Goal: Task Accomplishment & Management: Manage account settings

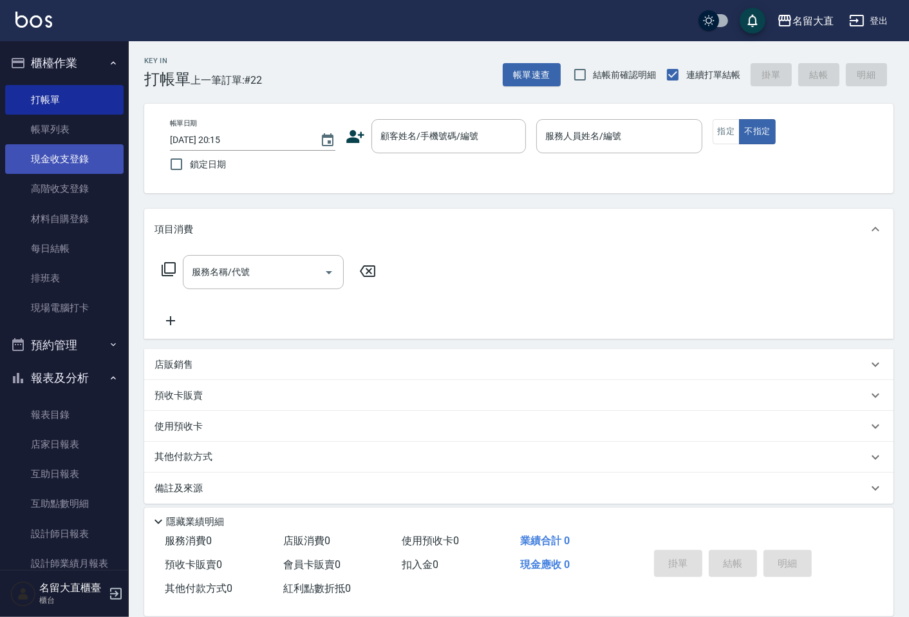
drag, startPoint x: 0, startPoint y: 0, endPoint x: 94, endPoint y: 165, distance: 190.3
click at [66, 129] on link "帳單列表" at bounding box center [64, 130] width 118 height 30
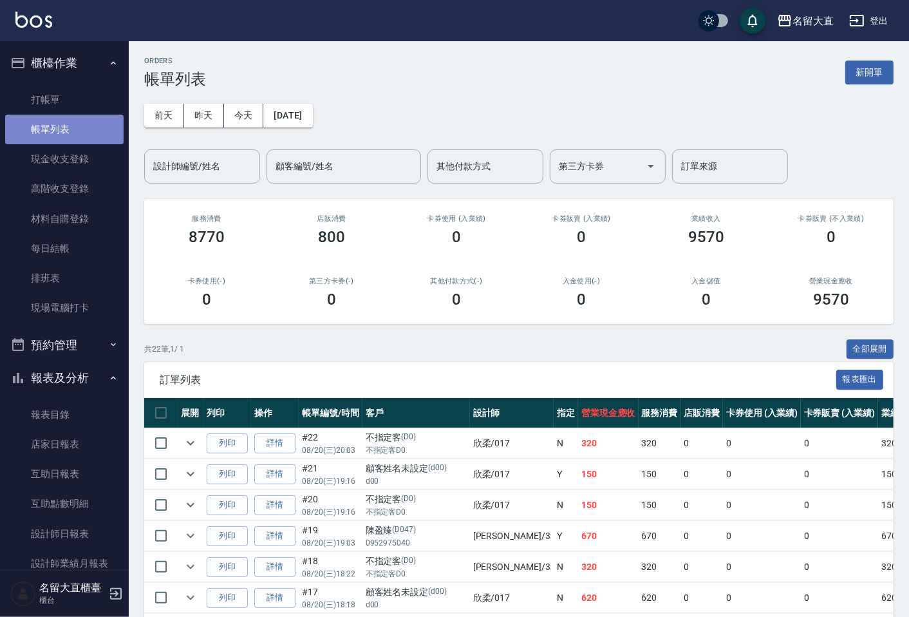
click at [66, 126] on link "帳單列表" at bounding box center [64, 130] width 118 height 30
click at [183, 179] on div "設計師編號/姓名" at bounding box center [202, 166] width 116 height 34
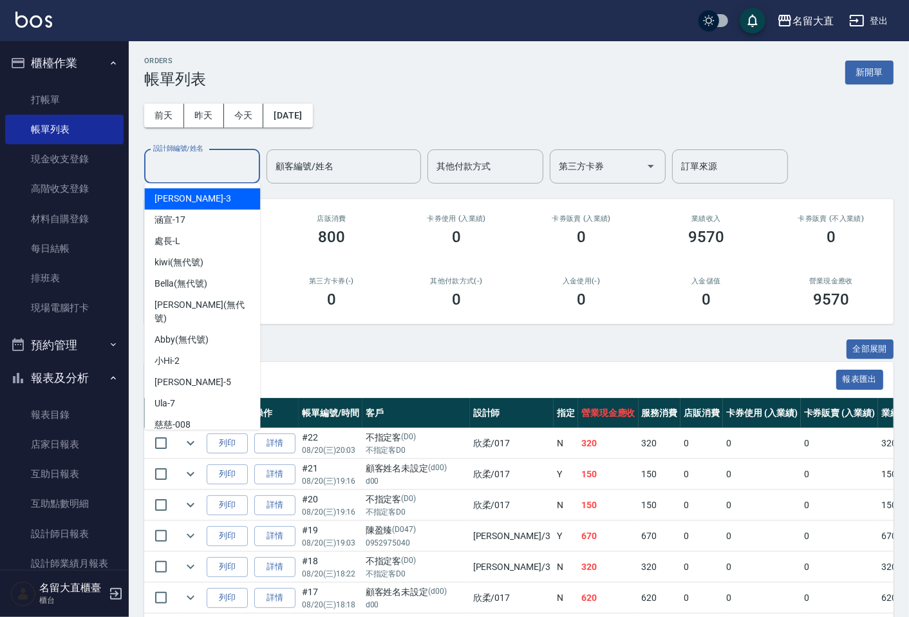
click at [193, 201] on div "[PERSON_NAME]3" at bounding box center [202, 198] width 116 height 21
type input "[PERSON_NAME]3"
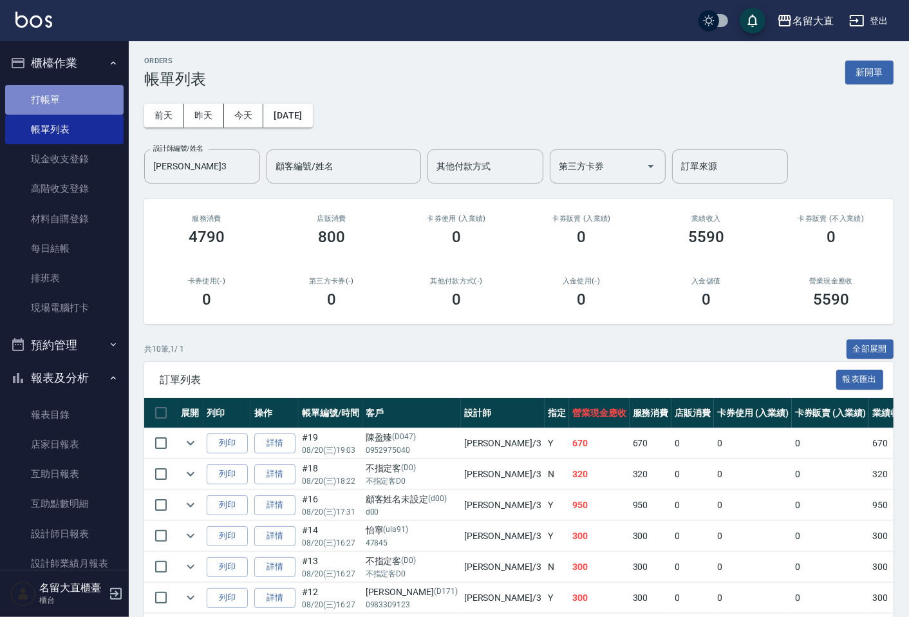
click at [85, 93] on link "打帳單" at bounding box center [64, 100] width 118 height 30
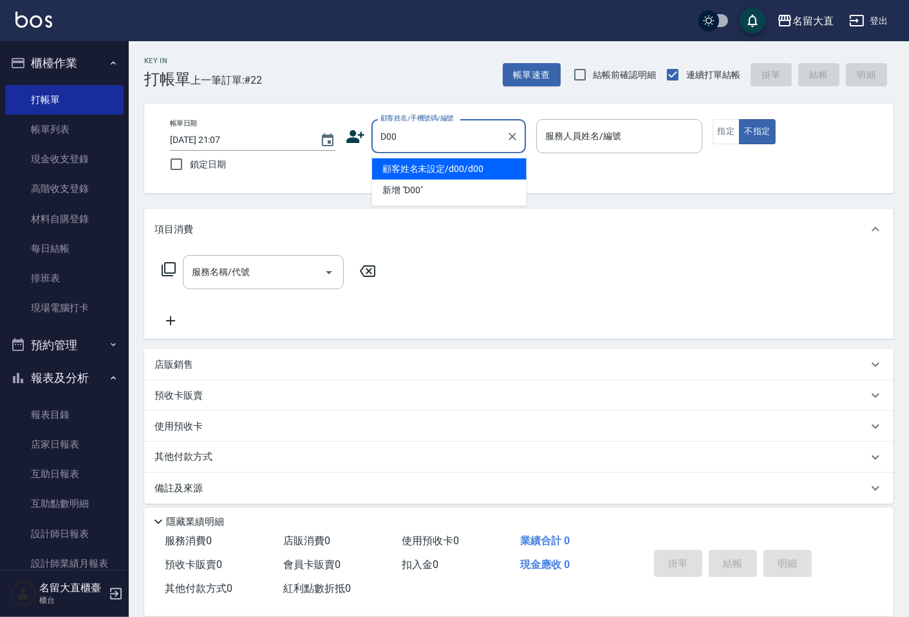
type input "顧客姓名未設定/d00/d00"
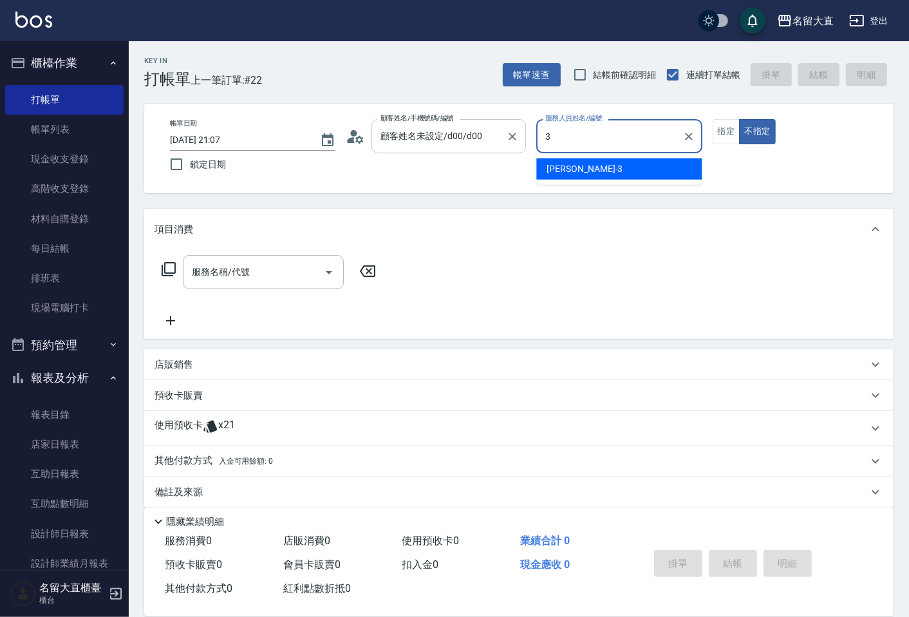
type input "[PERSON_NAME]3"
type button "false"
type input "新客人 姓名未設定/D00/null"
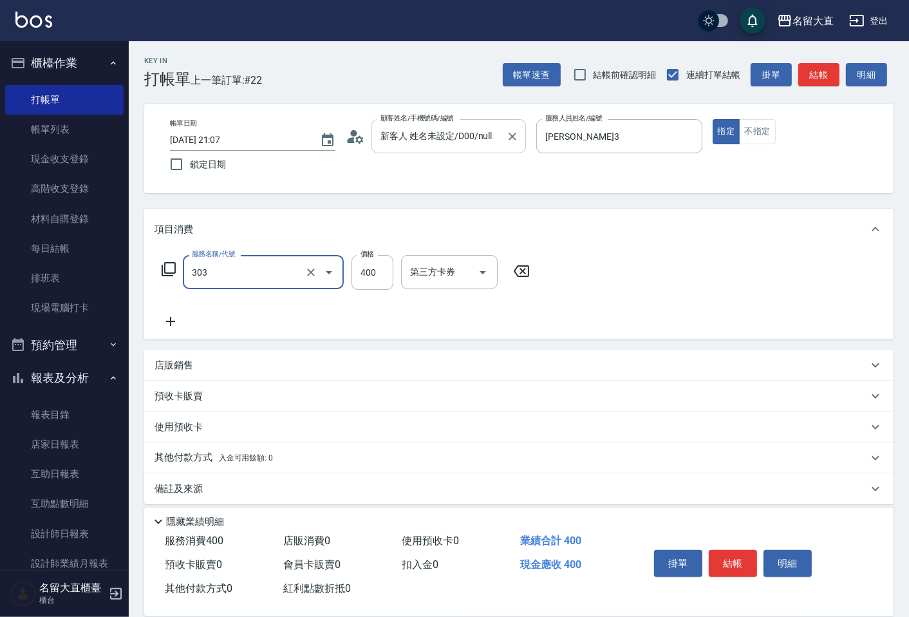
type input "剪髮(C級)(303)"
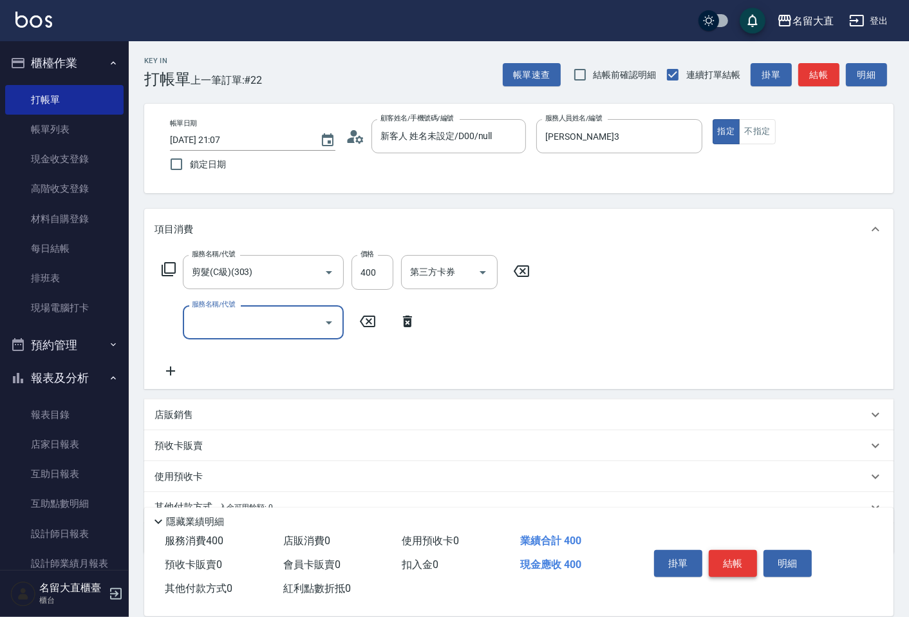
click at [738, 558] on button "結帳" at bounding box center [733, 563] width 48 height 27
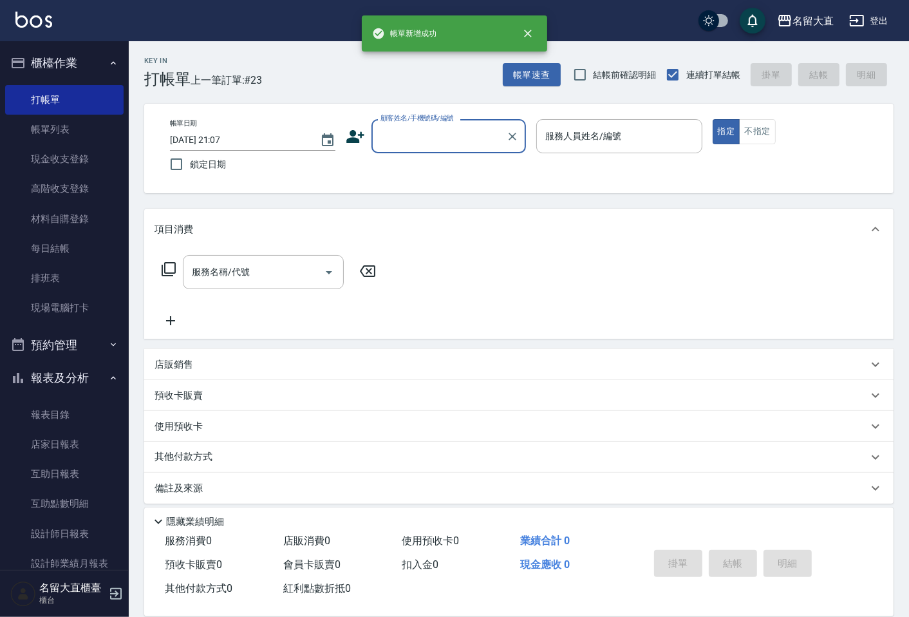
click at [426, 136] on input "顧客姓名/手機號碼/編號" at bounding box center [439, 136] width 124 height 23
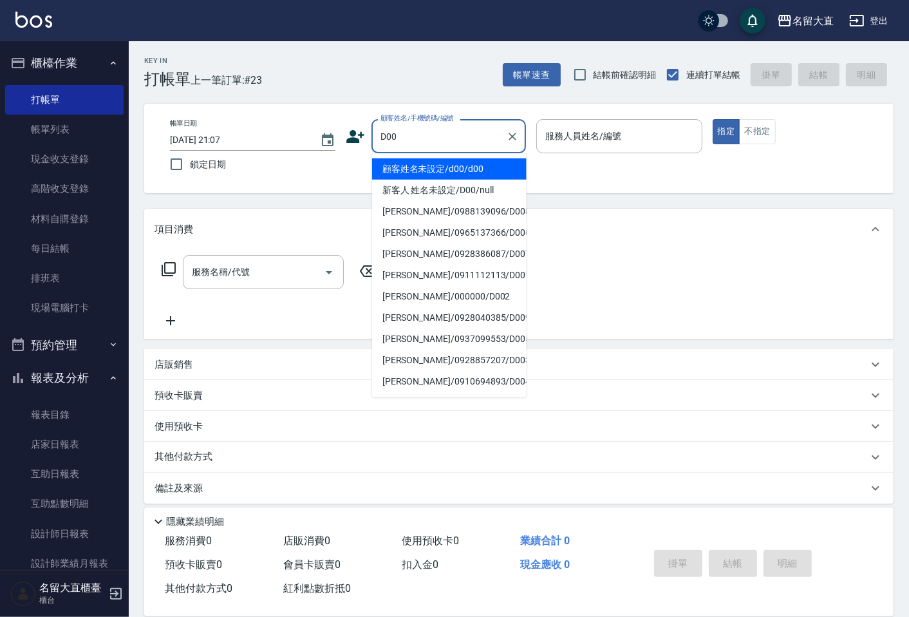
type input "顧客姓名未設定/d00/d00"
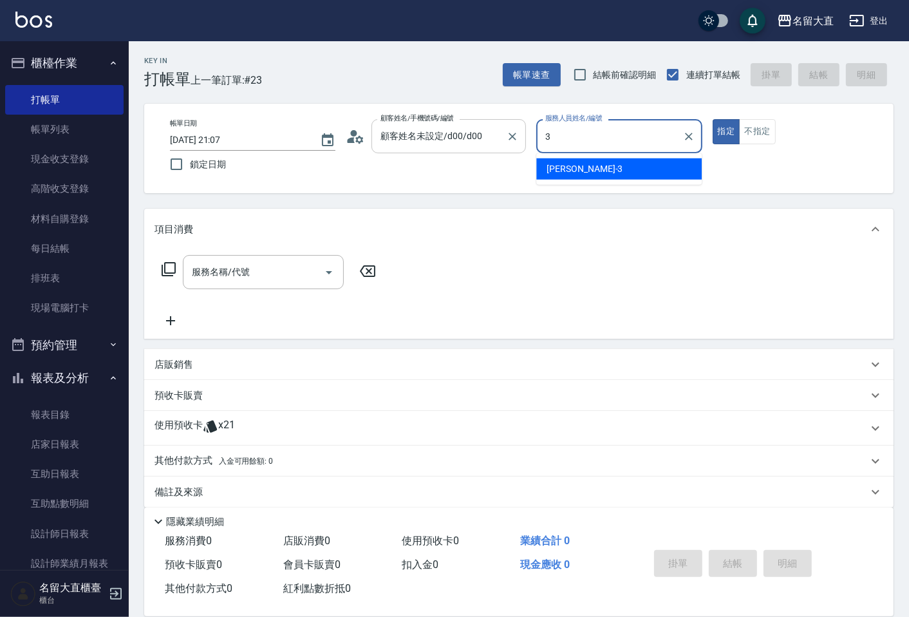
type input "[PERSON_NAME]3"
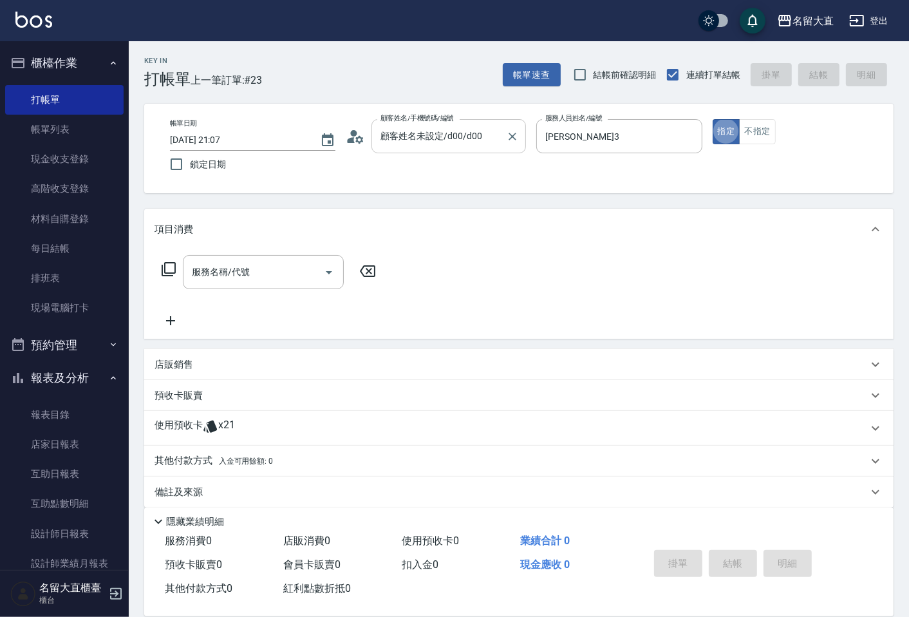
type button "true"
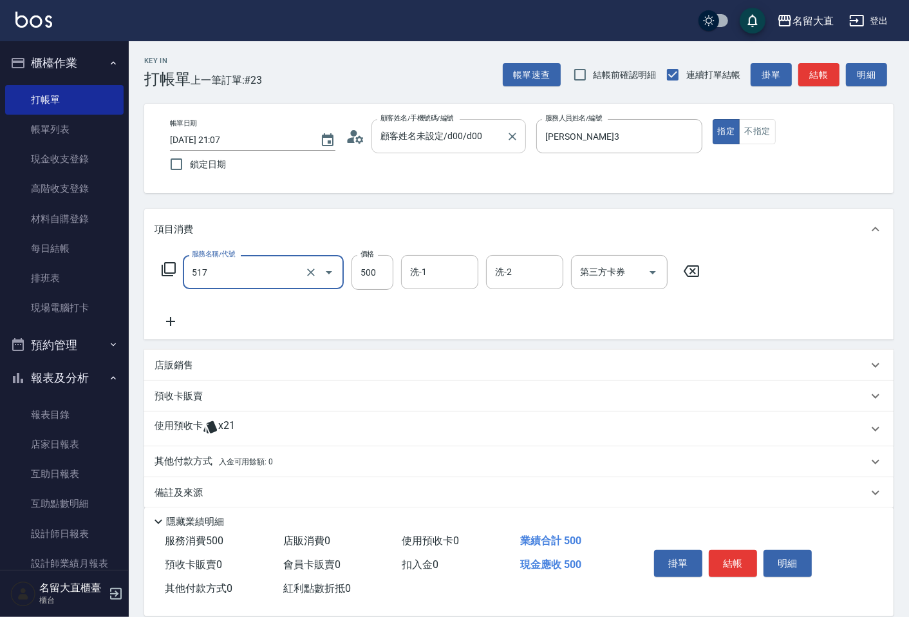
type input "舒醒頭皮(517)"
type input "600"
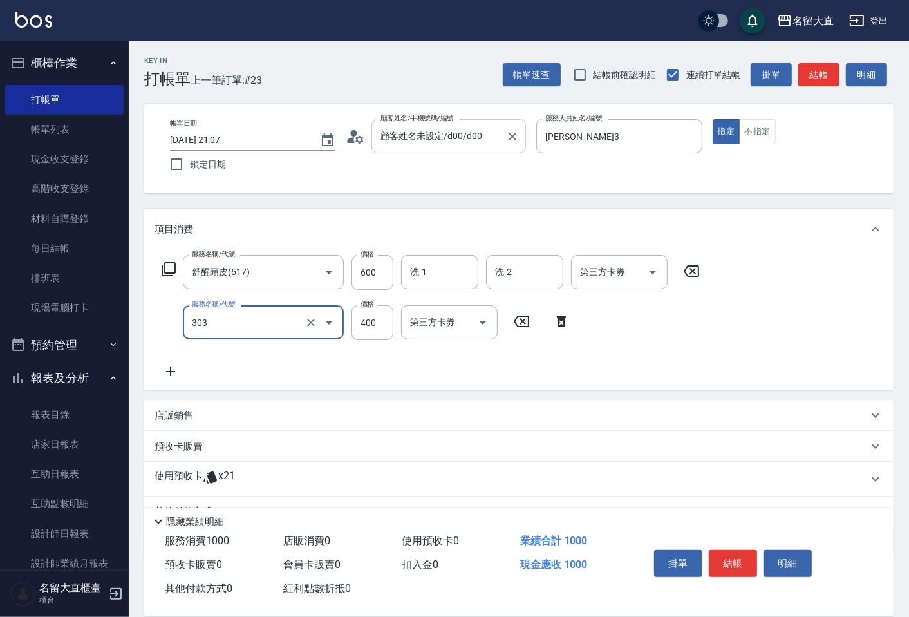
type input "剪髮(C級)(303)"
type input "350"
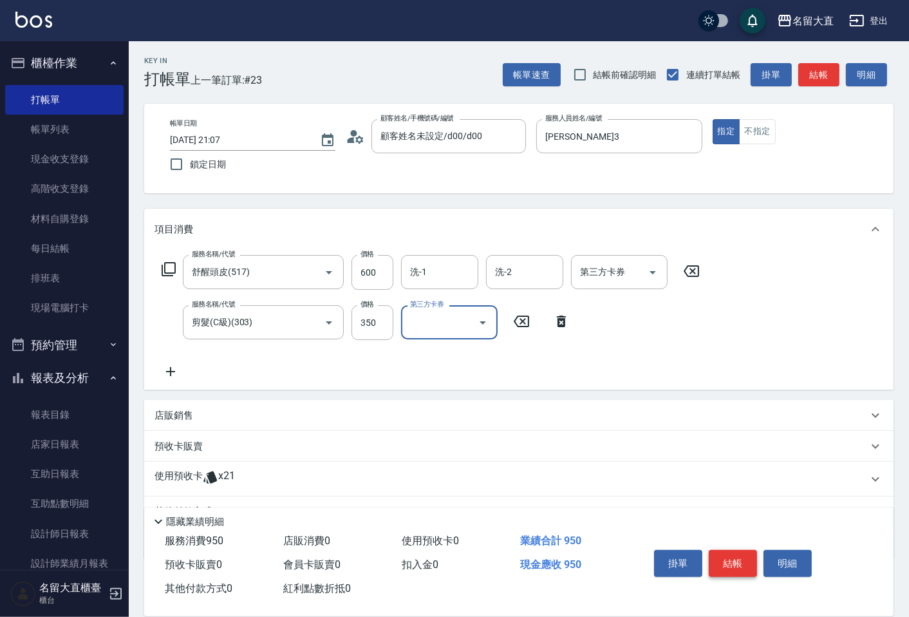
click at [752, 556] on button "結帳" at bounding box center [733, 563] width 48 height 27
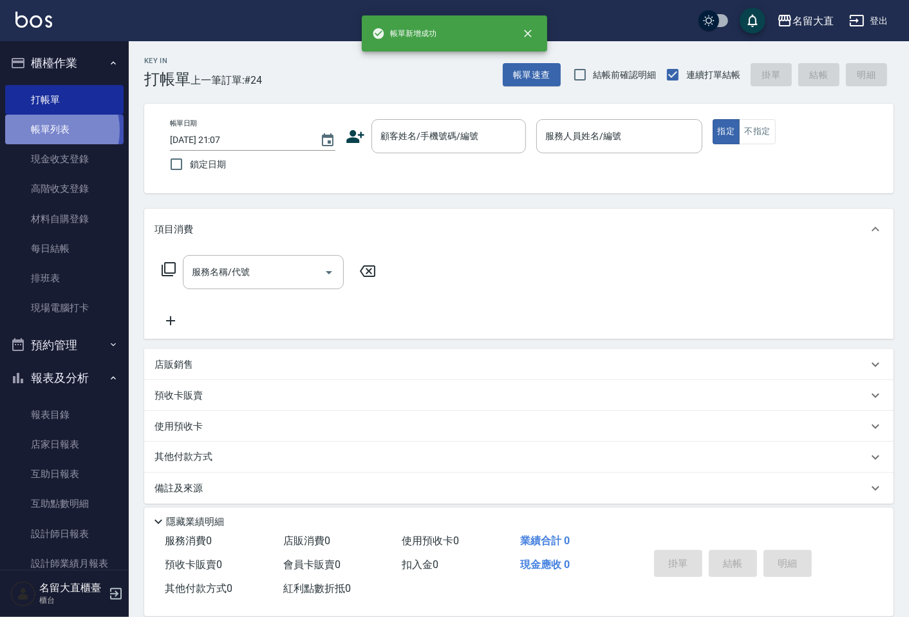
click at [48, 130] on link "帳單列表" at bounding box center [64, 130] width 118 height 30
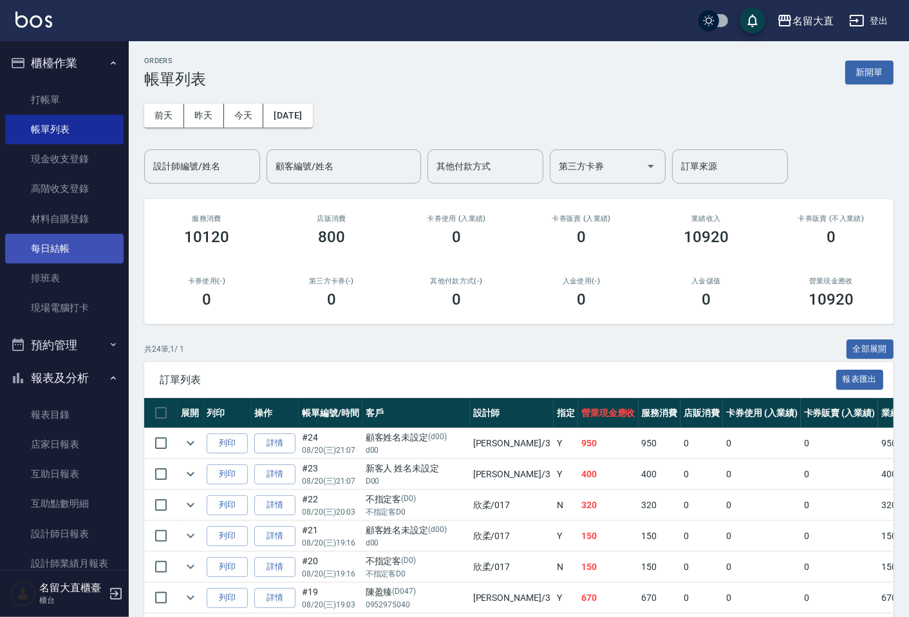
click at [45, 247] on link "每日結帳" at bounding box center [64, 249] width 118 height 30
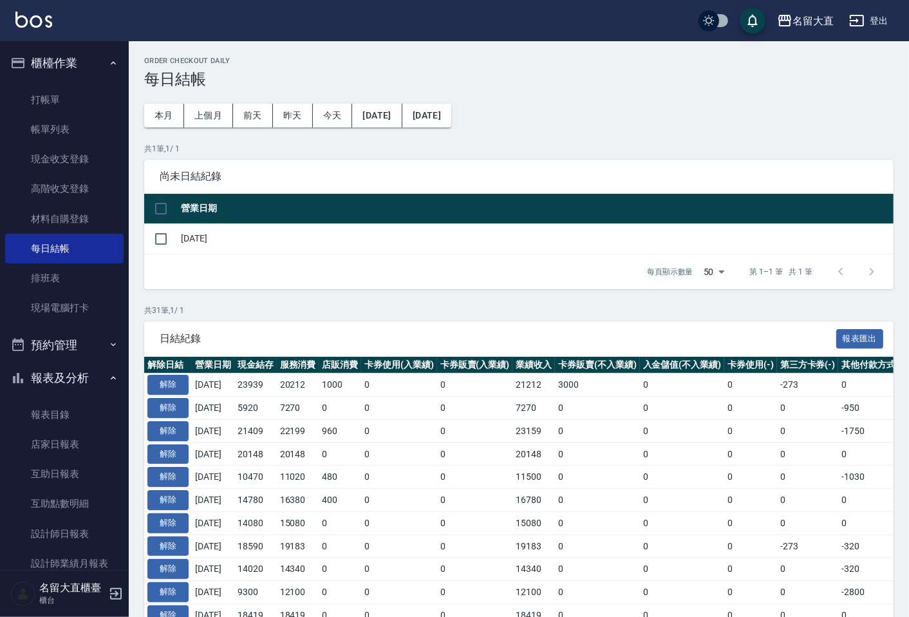
click at [164, 209] on input "checkbox" at bounding box center [160, 208] width 27 height 27
checkbox input "true"
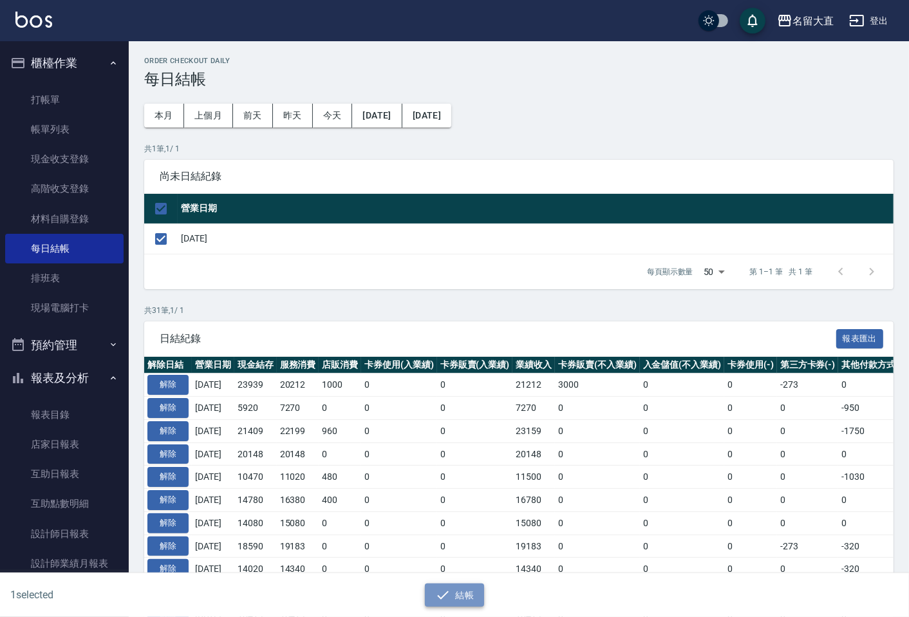
click at [449, 599] on icon "button" at bounding box center [442, 594] width 15 height 15
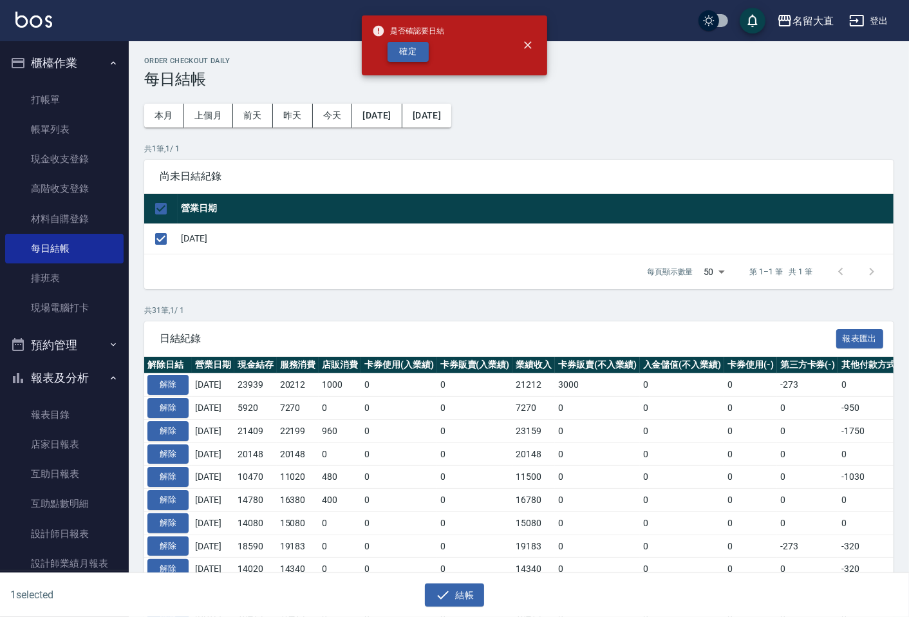
click at [413, 52] on button "確定" at bounding box center [408, 52] width 41 height 20
checkbox input "false"
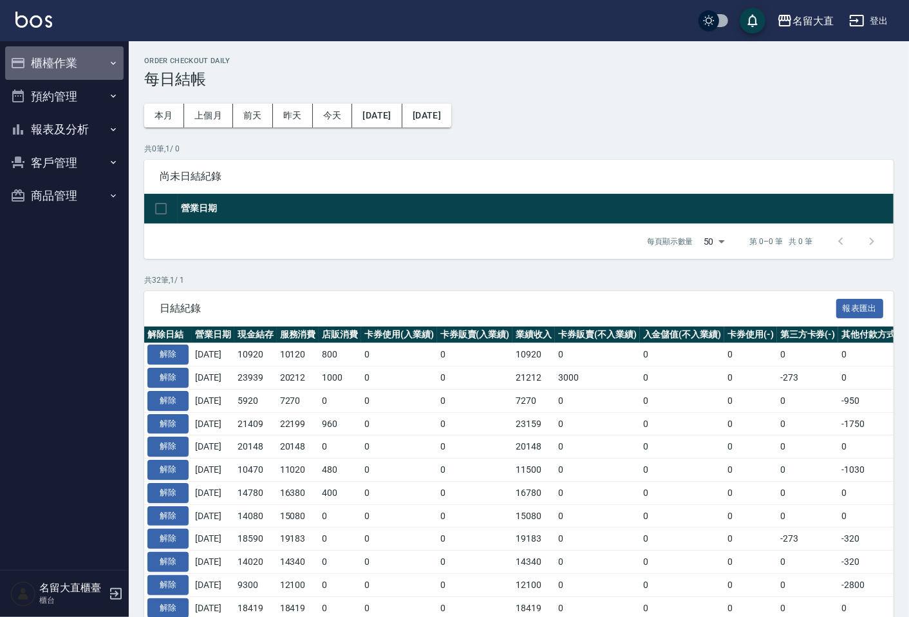
click at [68, 65] on button "櫃檯作業" at bounding box center [64, 62] width 118 height 33
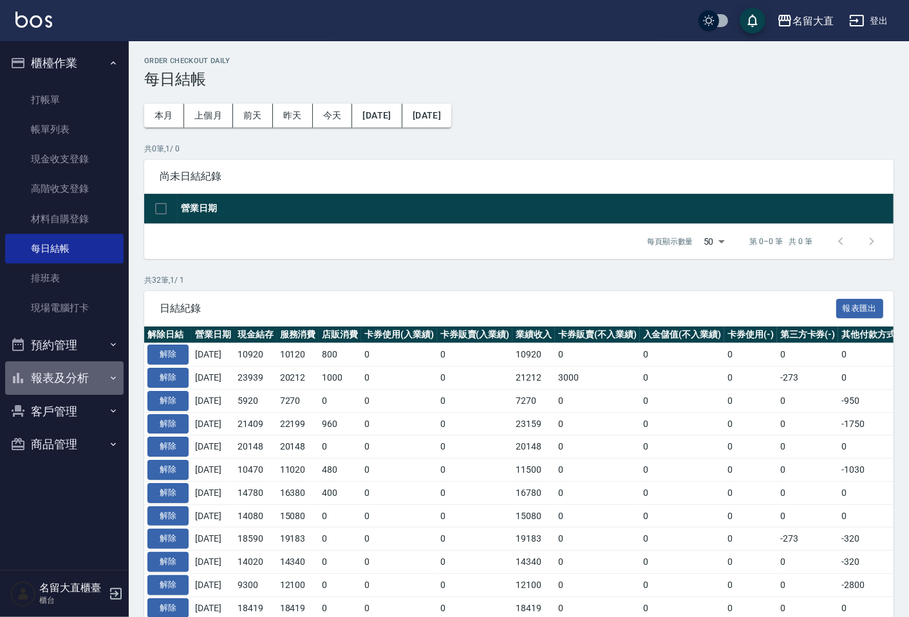
click at [77, 379] on button "報表及分析" at bounding box center [64, 377] width 118 height 33
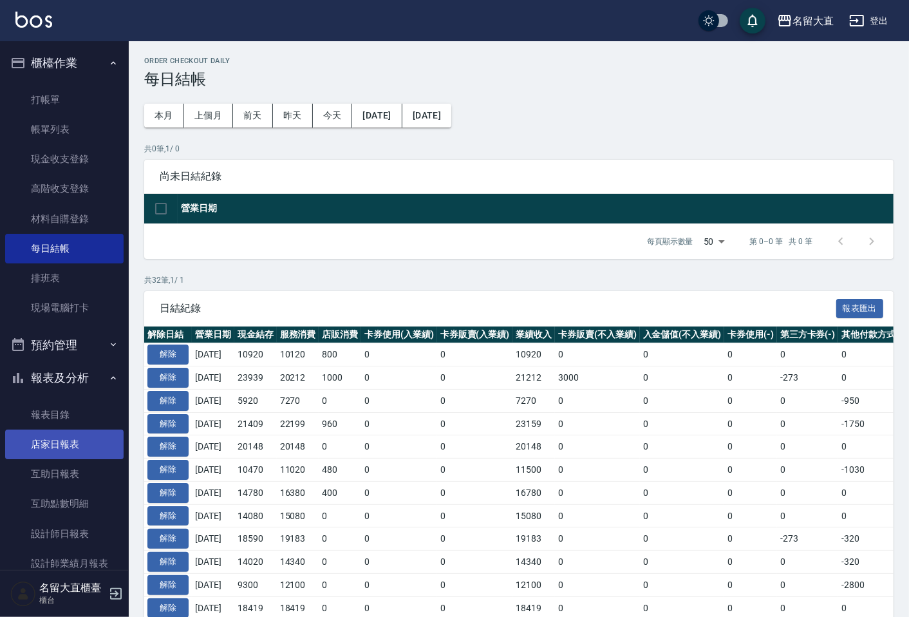
click at [71, 441] on link "店家日報表" at bounding box center [64, 444] width 118 height 30
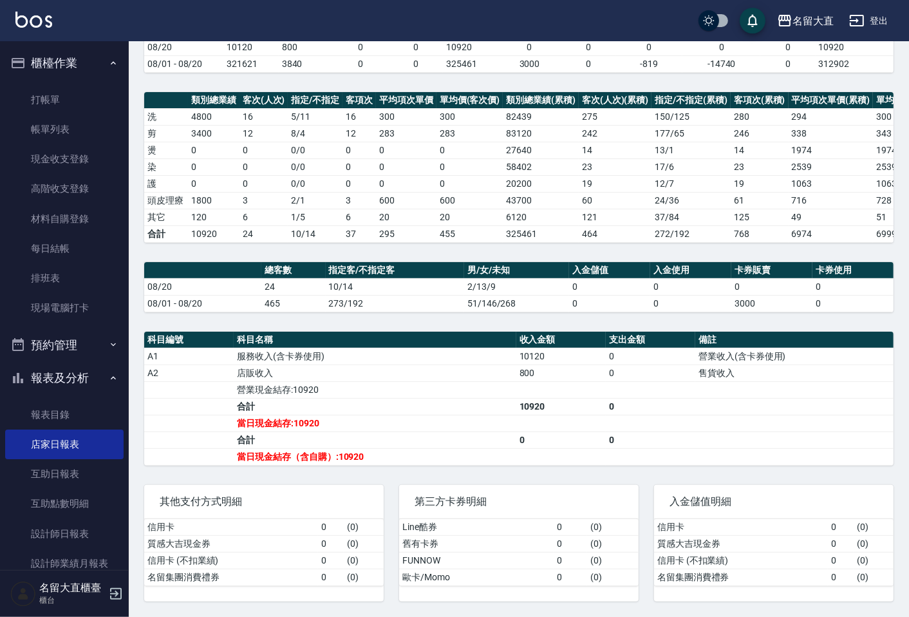
scroll to position [145, 0]
drag, startPoint x: 887, startPoint y: 516, endPoint x: 70, endPoint y: 538, distance: 817.9
click at [70, 538] on link "設計師日報表" at bounding box center [64, 534] width 118 height 30
